Goal: Transaction & Acquisition: Download file/media

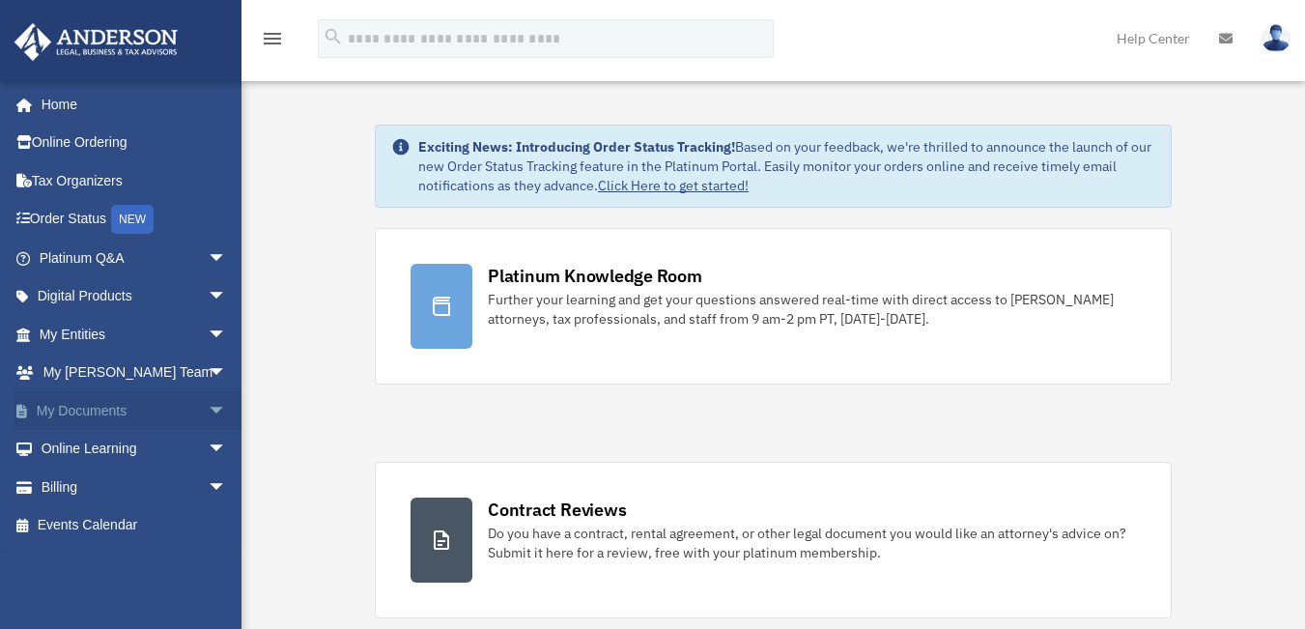
click at [208, 407] on span "arrow_drop_down" at bounding box center [227, 411] width 39 height 40
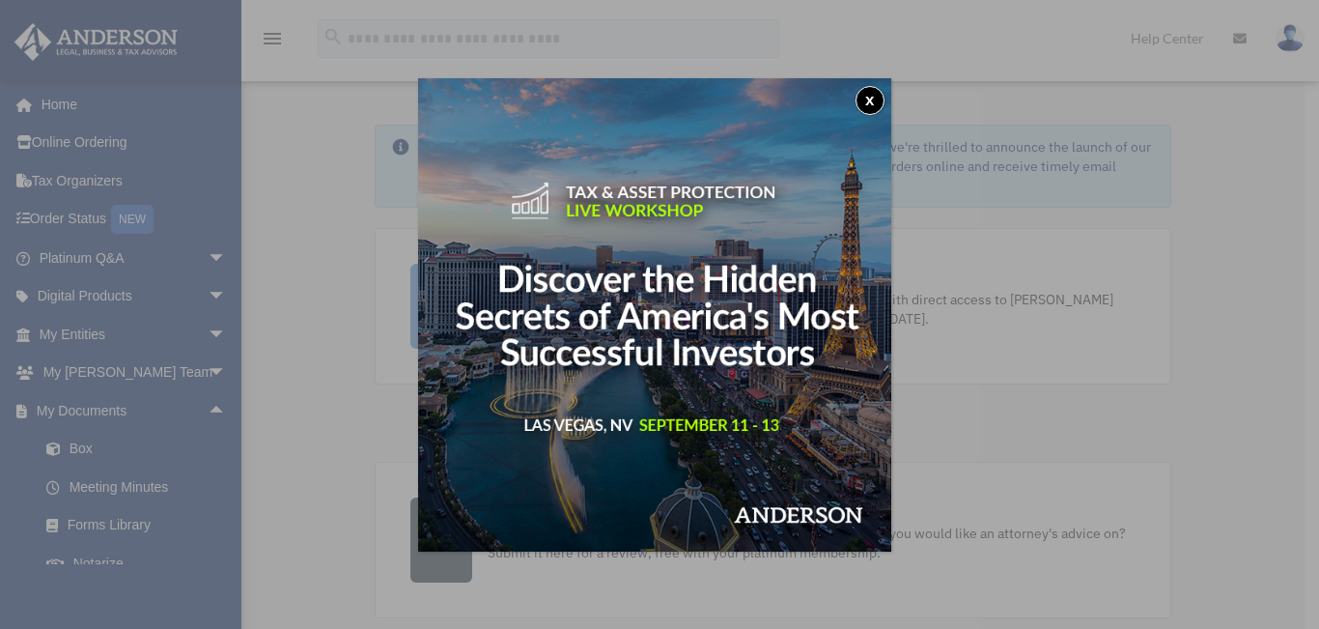
click at [116, 449] on div "x" at bounding box center [659, 314] width 1319 height 629
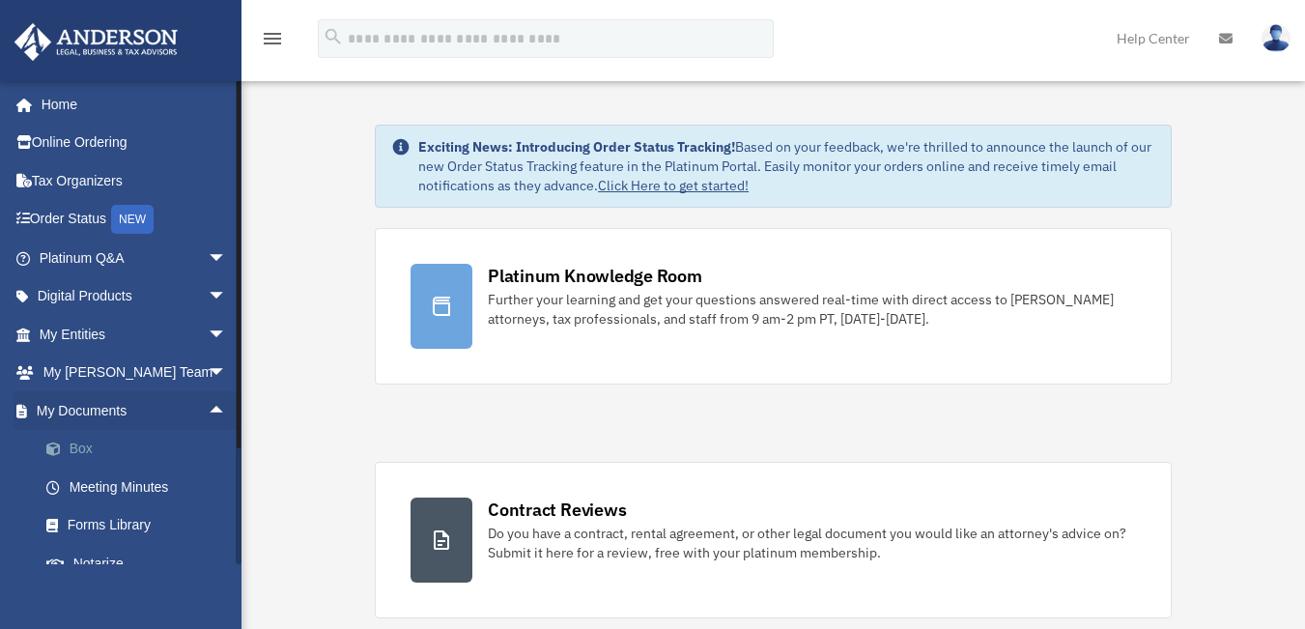
click at [57, 444] on span at bounding box center [63, 449] width 13 height 14
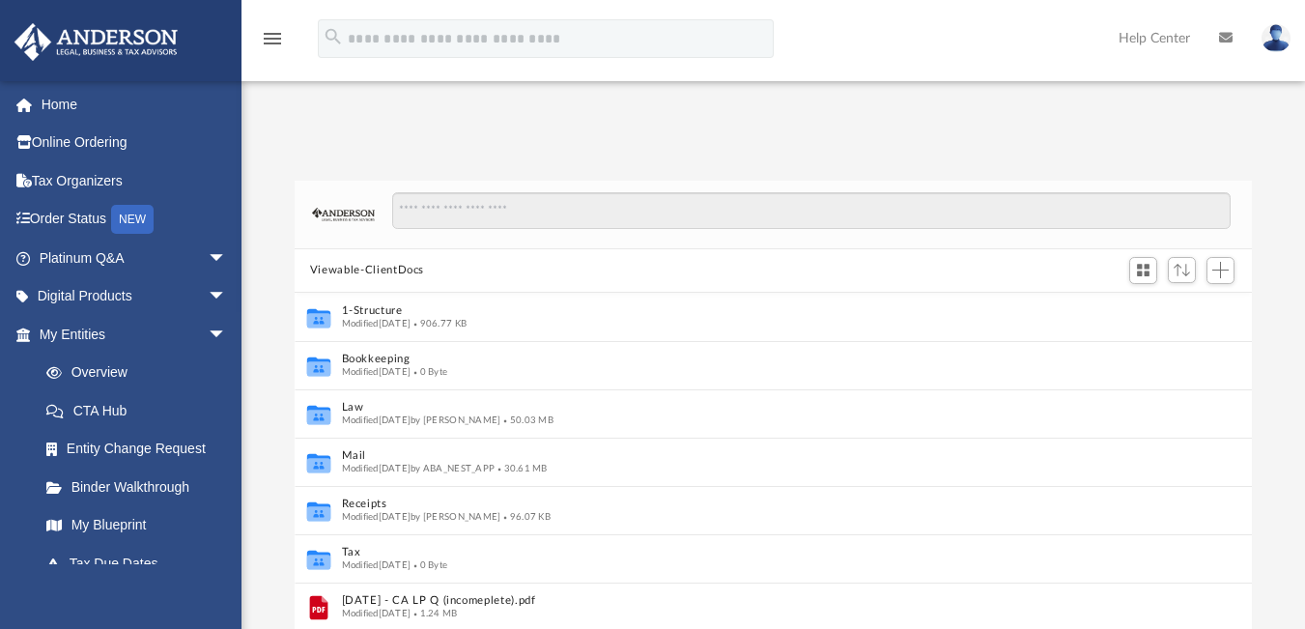
scroll to position [15, 15]
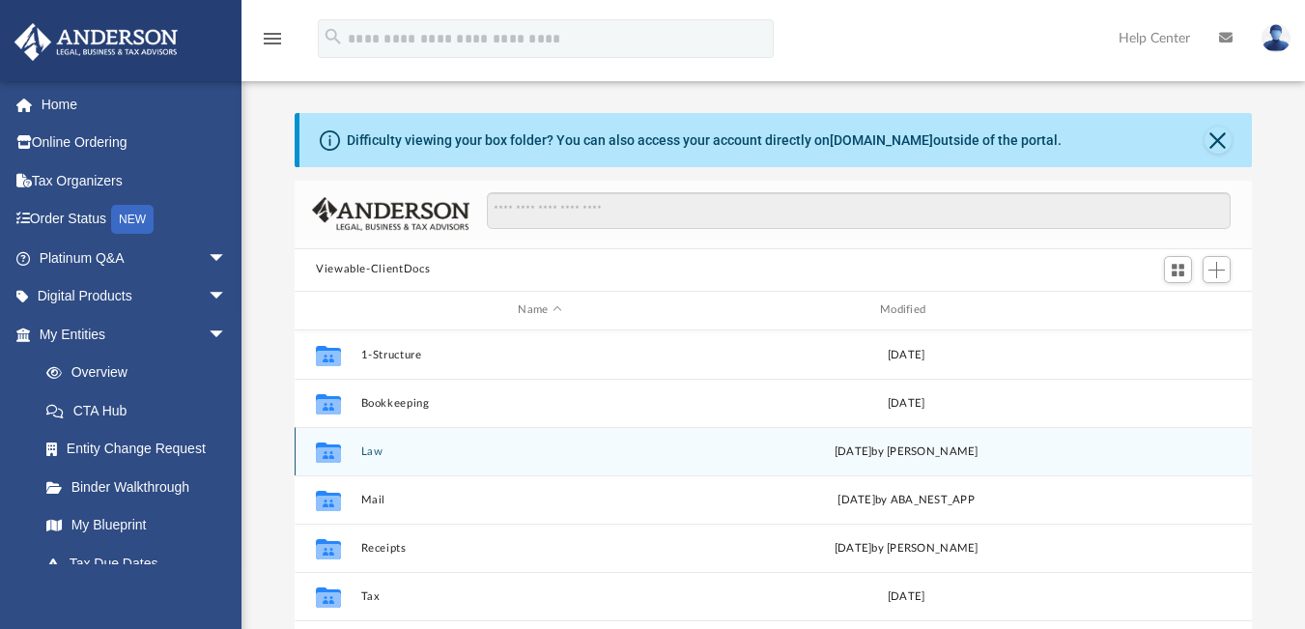
click at [406, 469] on div "Collaborated Folder Law [DATE] by [PERSON_NAME]" at bounding box center [773, 451] width 957 height 48
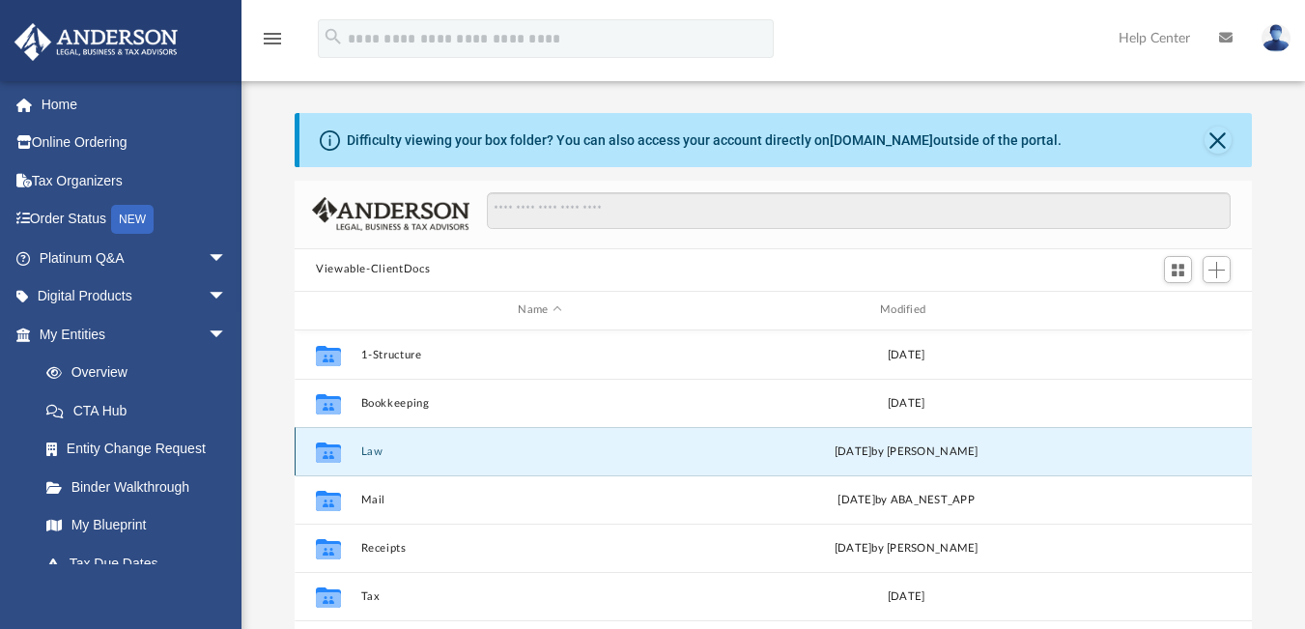
click at [365, 456] on button "Law" at bounding box center [540, 450] width 358 height 13
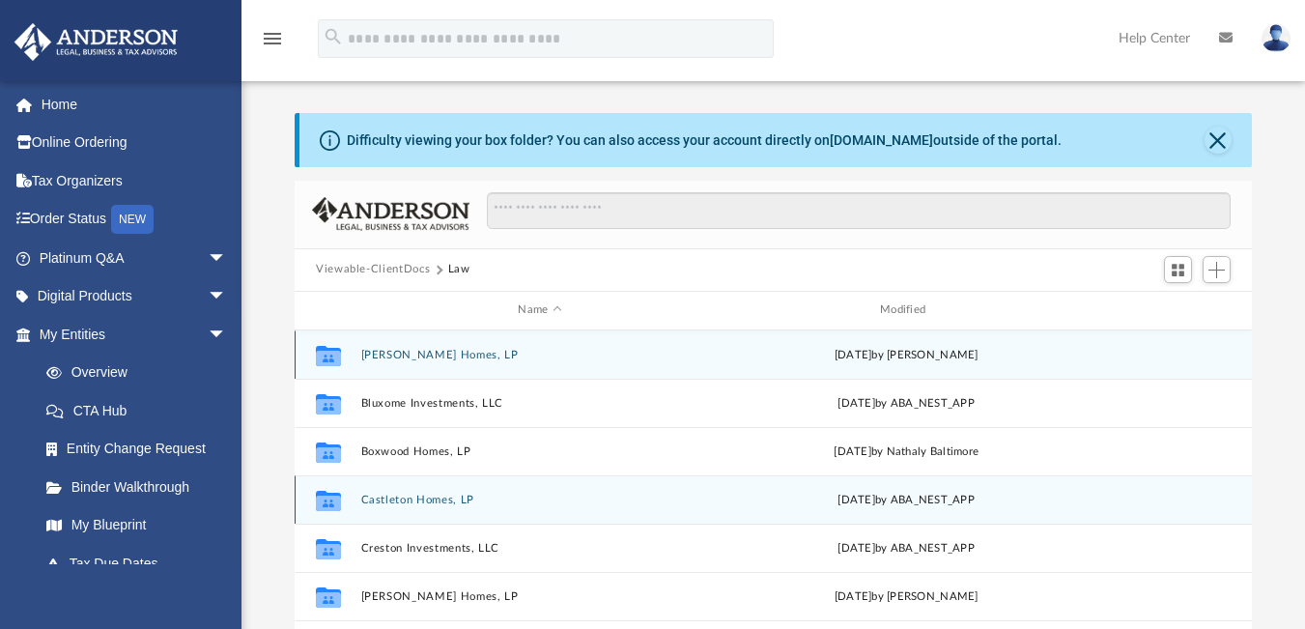
scroll to position [97, 0]
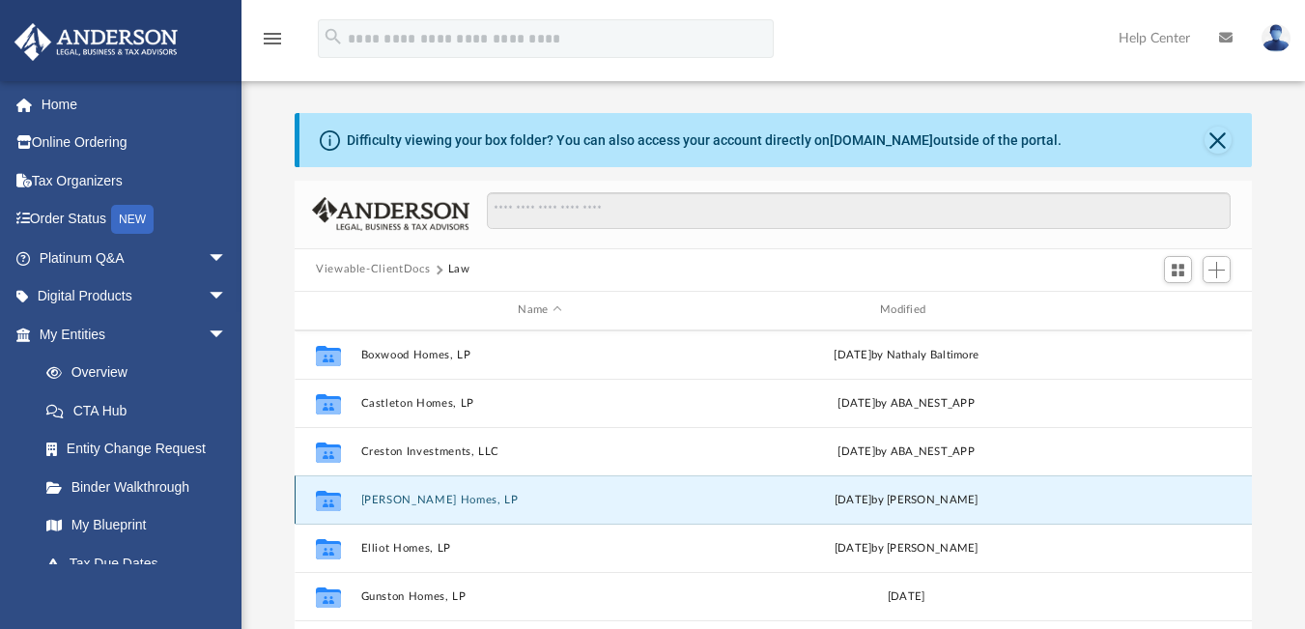
click at [435, 495] on button "[PERSON_NAME] Homes, LP" at bounding box center [540, 498] width 358 height 13
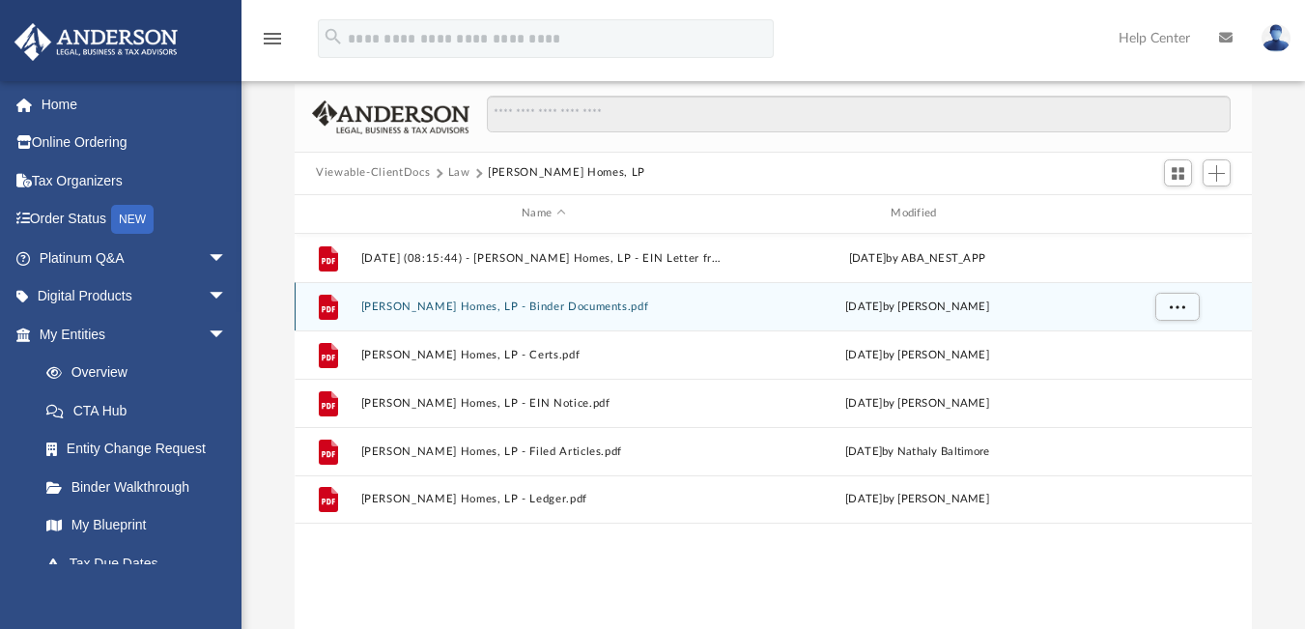
click at [481, 308] on button "[PERSON_NAME] Homes, LP - Binder Documents.pdf" at bounding box center [543, 305] width 365 height 13
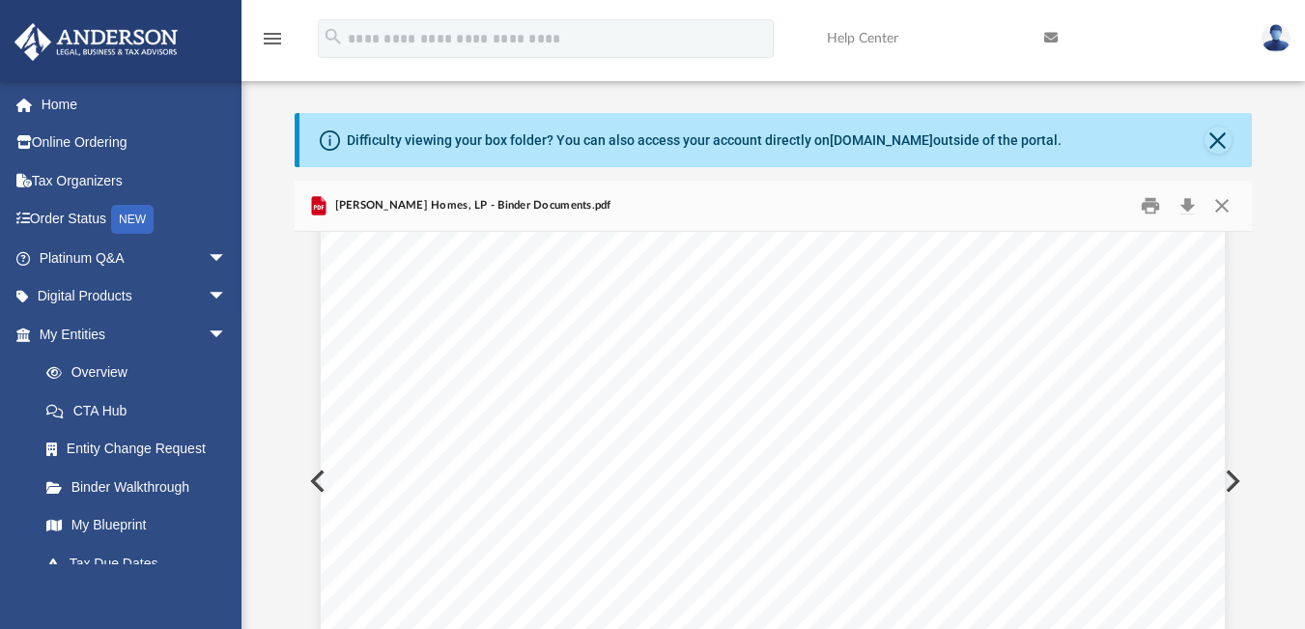
scroll to position [86462, 0]
click at [1231, 210] on button "Close" at bounding box center [1221, 205] width 35 height 30
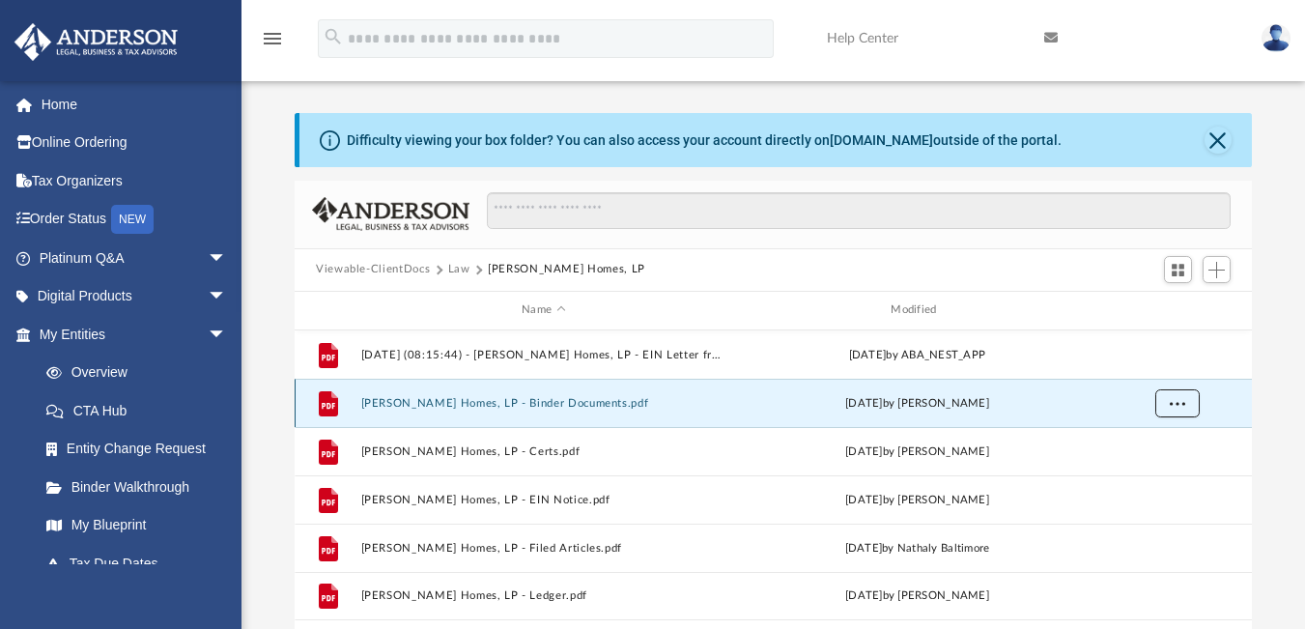
click at [1165, 407] on button "More options" at bounding box center [1177, 402] width 44 height 29
click at [1168, 468] on li "Download" at bounding box center [1160, 473] width 56 height 20
click at [456, 267] on button "Law" at bounding box center [459, 269] width 22 height 17
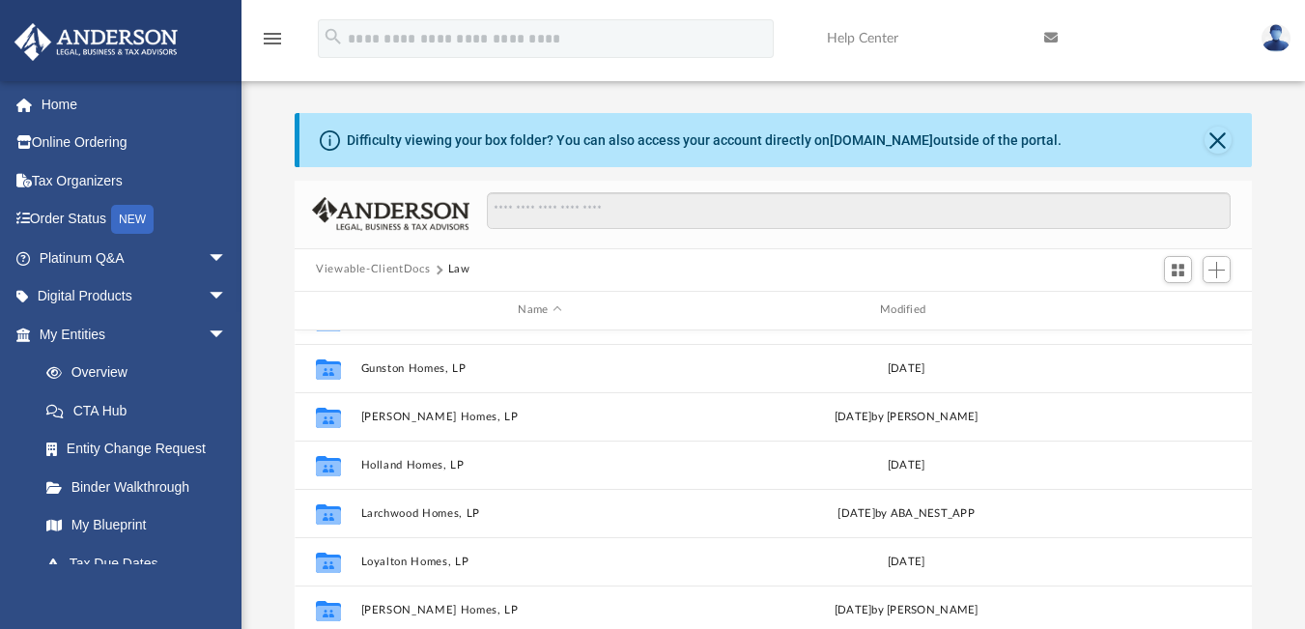
scroll to position [290, 0]
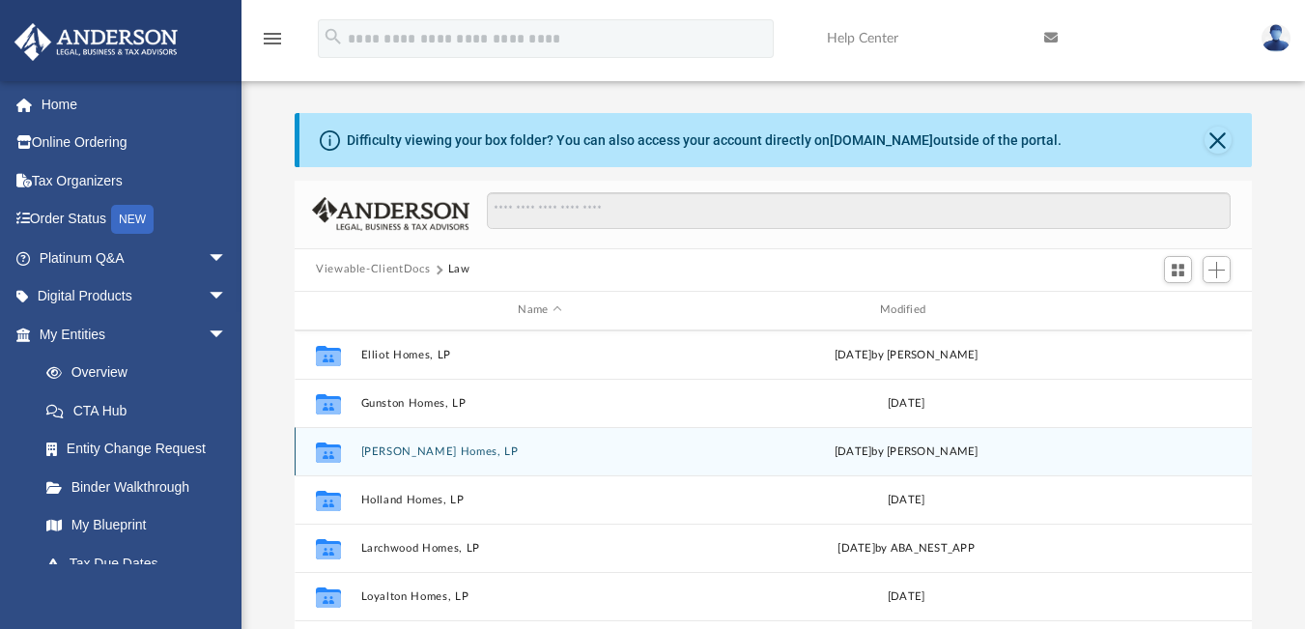
click at [448, 445] on button "[PERSON_NAME] Homes, LP" at bounding box center [540, 450] width 358 height 13
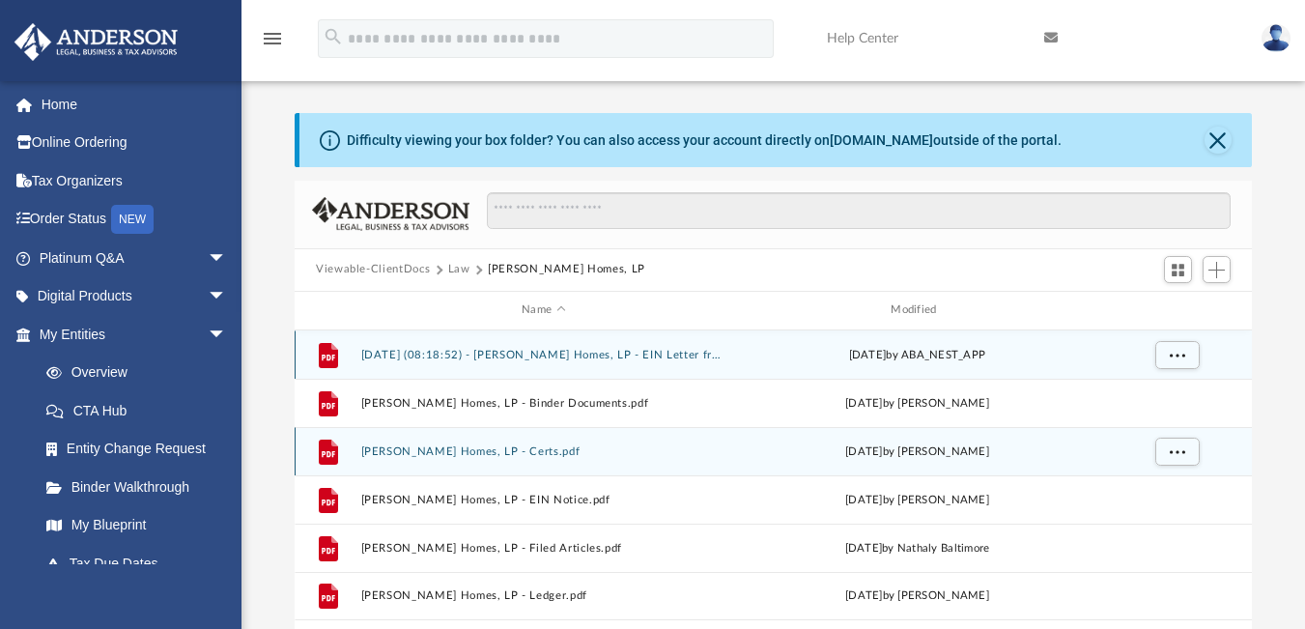
scroll to position [0, 0]
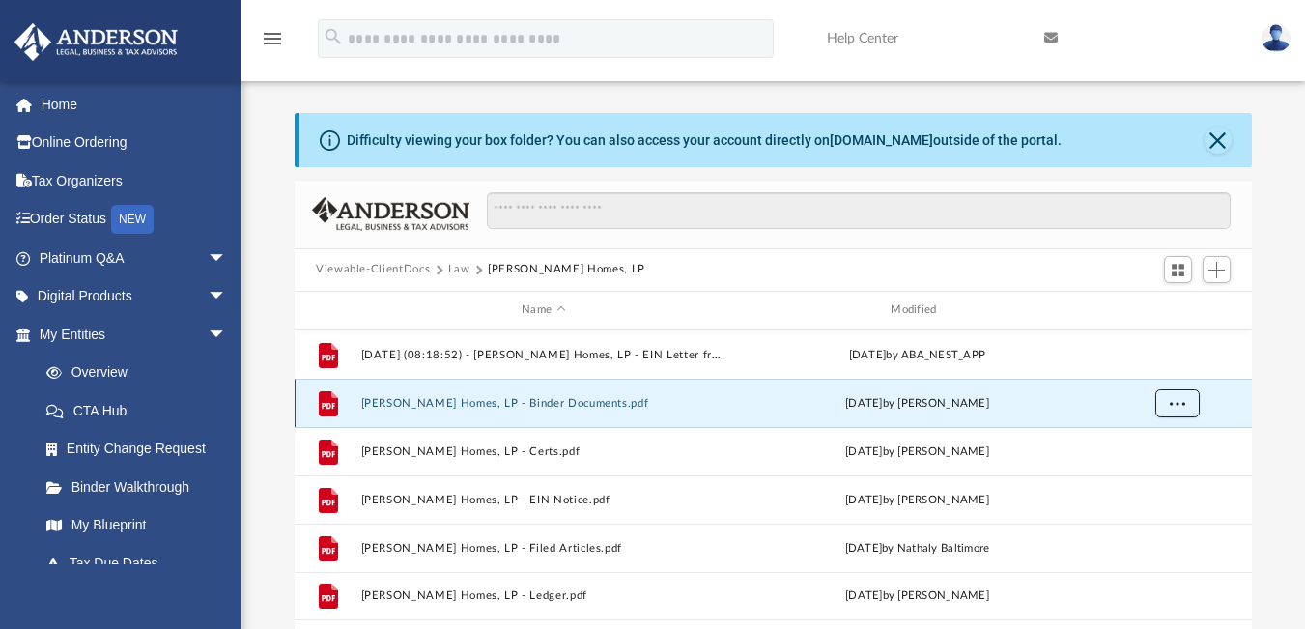
click at [1177, 406] on span "More options" at bounding box center [1176, 402] width 15 height 11
click at [1159, 469] on li "Download" at bounding box center [1160, 473] width 56 height 20
click at [451, 268] on button "Law" at bounding box center [459, 269] width 22 height 17
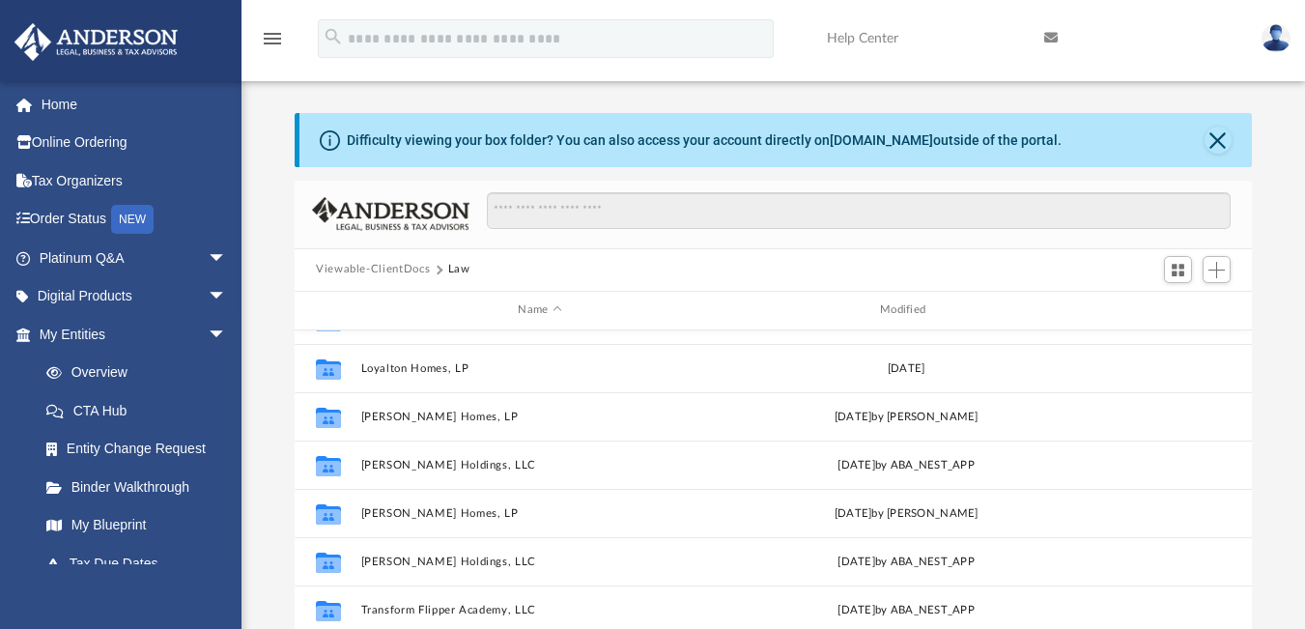
scroll to position [498, 0]
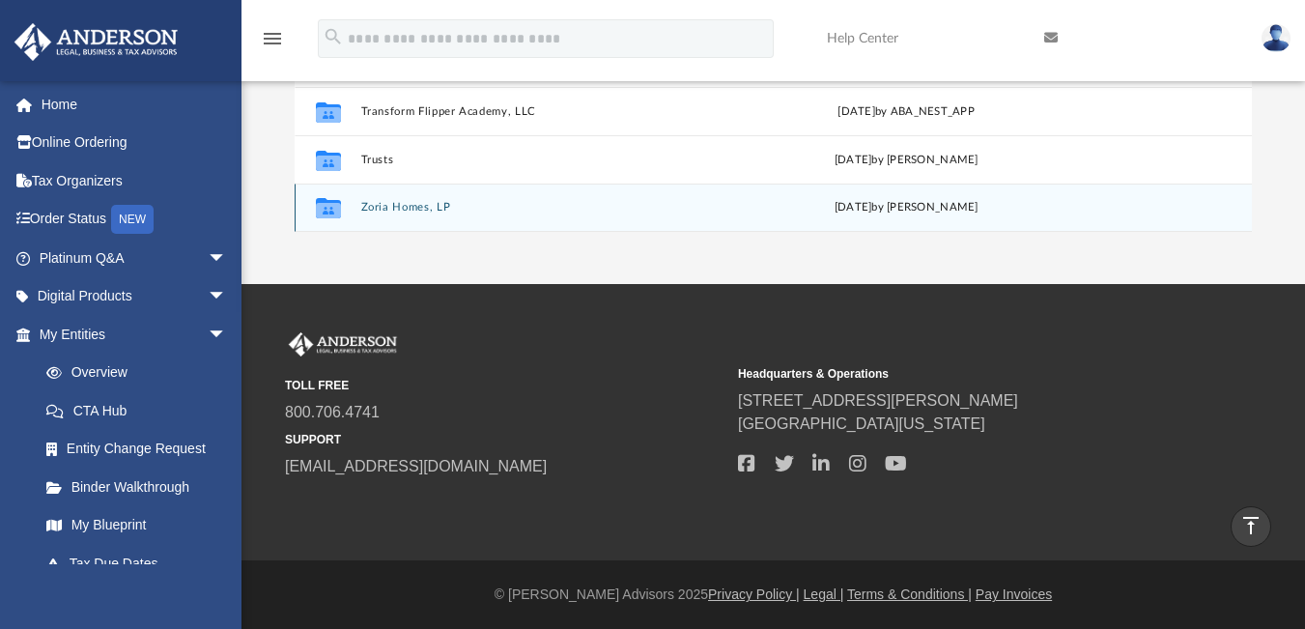
click at [544, 209] on button "Zoria Homes, LP" at bounding box center [540, 207] width 358 height 13
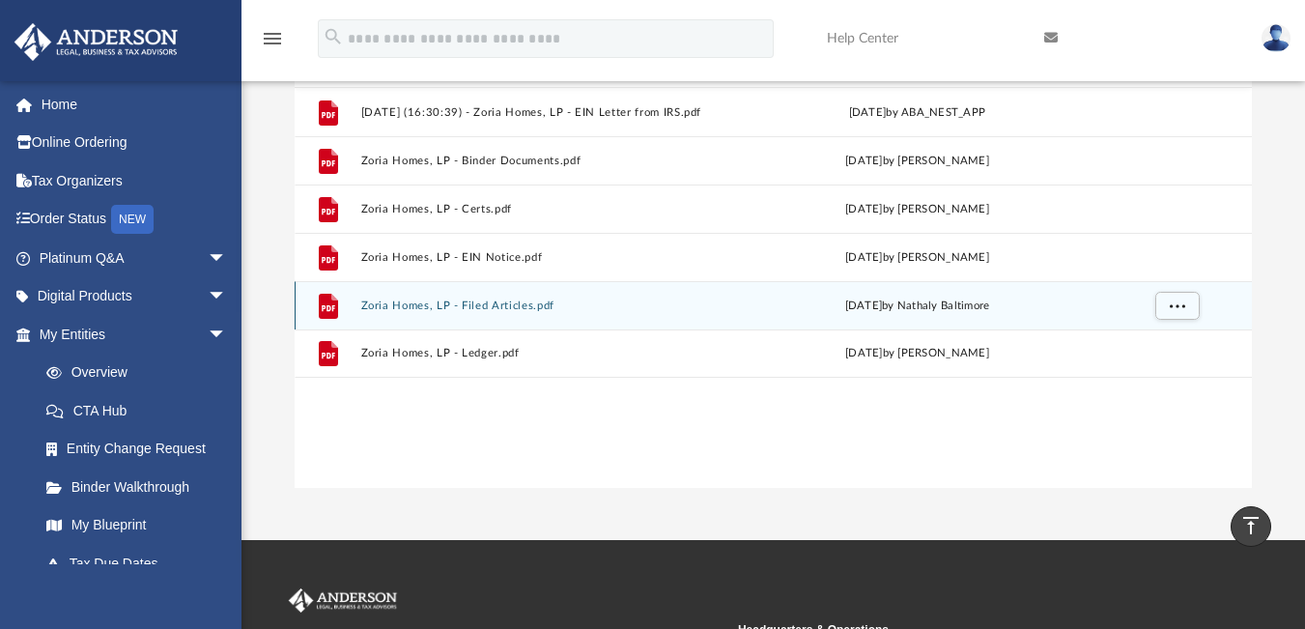
scroll to position [209, 0]
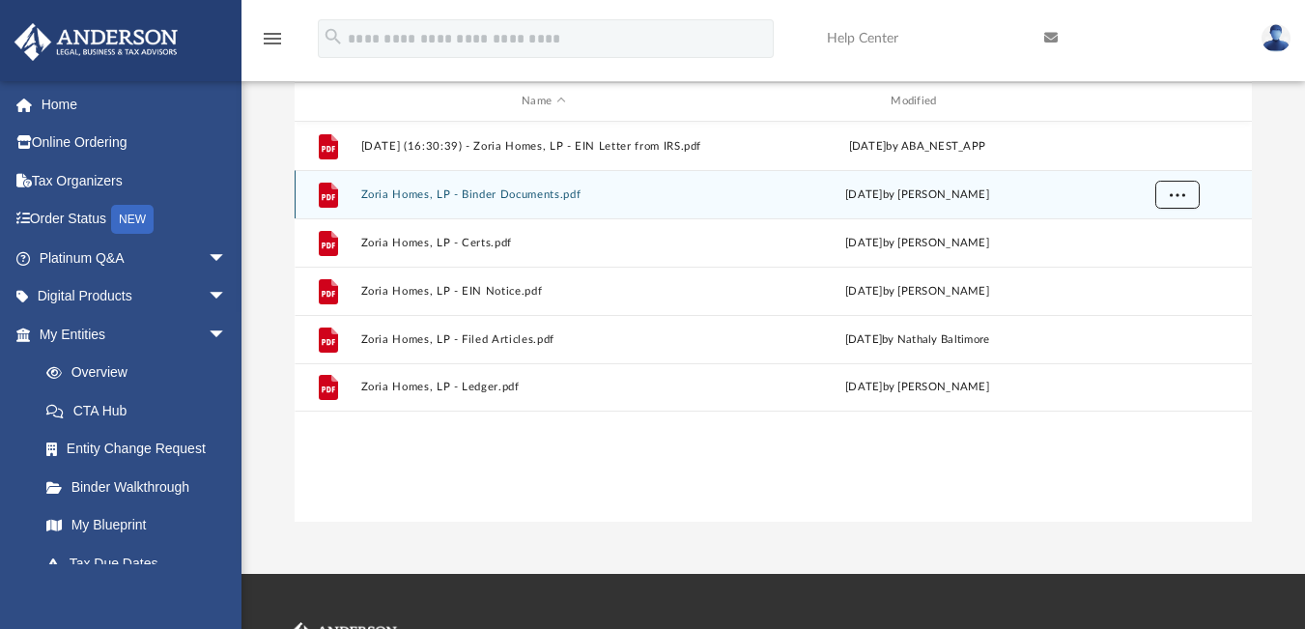
click at [1166, 194] on button "More options" at bounding box center [1177, 194] width 44 height 29
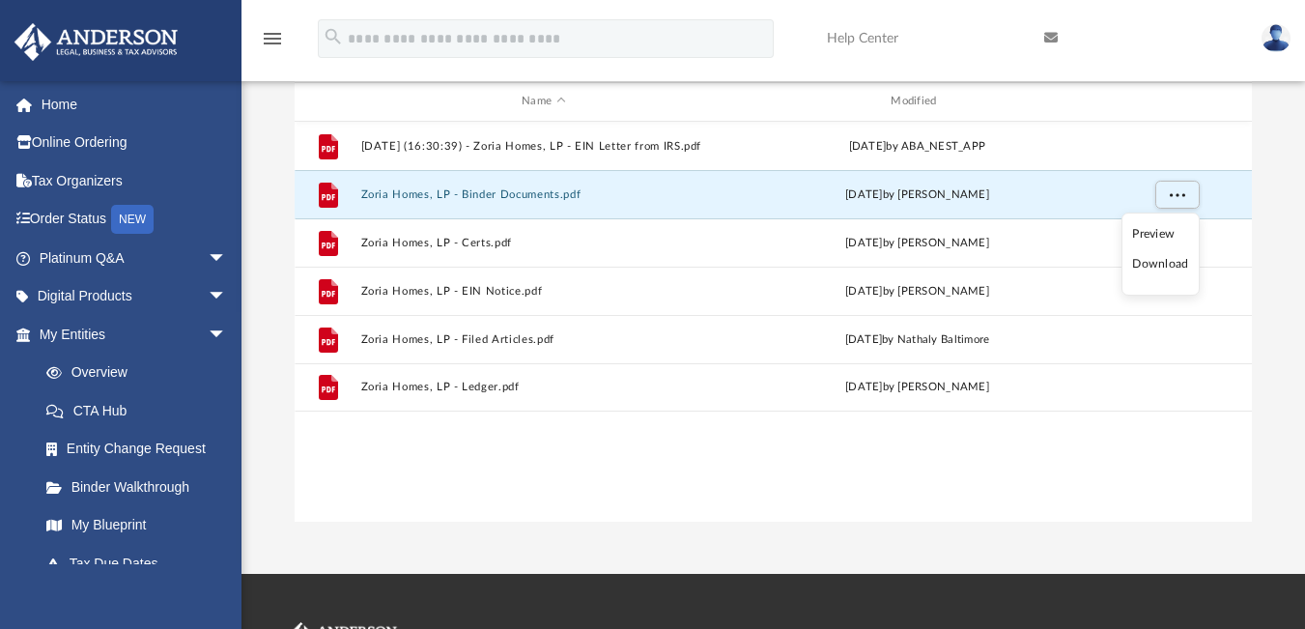
click at [1167, 265] on li "Download" at bounding box center [1160, 264] width 56 height 20
click at [623, 477] on div "File [DATE] (16:30:39) - Zoria Homes, LP - EIN Letter from IRS.pdf [DATE] by AB…" at bounding box center [773, 322] width 957 height 400
